Goal: Information Seeking & Learning: Check status

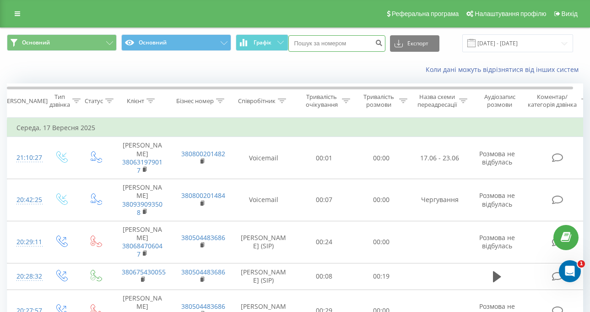
drag, startPoint x: 329, startPoint y: 42, endPoint x: 326, endPoint y: 51, distance: 10.1
paste input "380686775350"
drag, startPoint x: 309, startPoint y: 44, endPoint x: 300, endPoint y: 44, distance: 8.7
click at [300, 44] on input "380686775350" at bounding box center [337, 43] width 97 height 16
type input "0686775350"
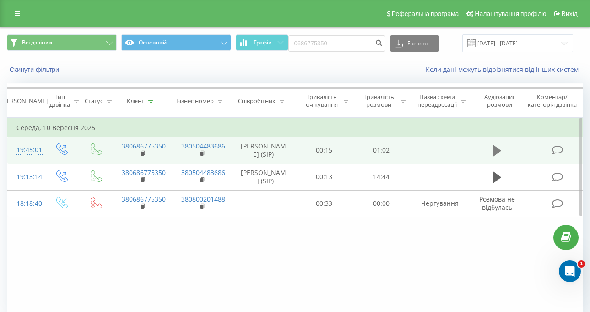
click at [501, 151] on icon at bounding box center [497, 150] width 8 height 13
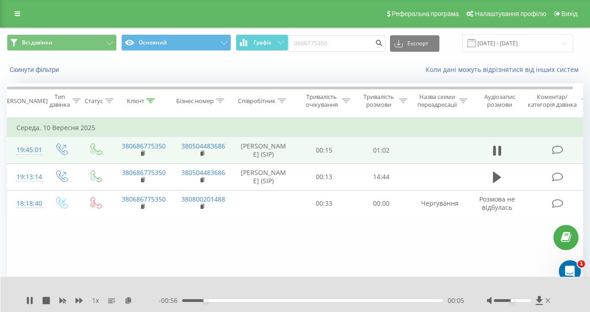
click at [274, 300] on div "00:05" at bounding box center [312, 300] width 261 height 3
click at [335, 300] on div "00:23" at bounding box center [312, 300] width 261 height 3
click at [342, 301] on div "00:38" at bounding box center [312, 300] width 261 height 3
click at [325, 299] on div "00:39" at bounding box center [312, 300] width 261 height 3
click at [295, 301] on div "00:26" at bounding box center [312, 300] width 261 height 3
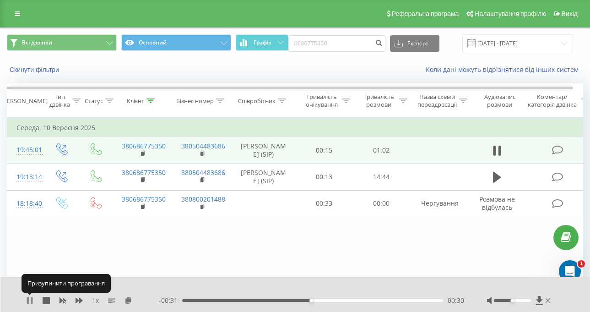
click at [28, 299] on icon at bounding box center [28, 300] width 2 height 7
